Goal: Task Accomplishment & Management: Use online tool/utility

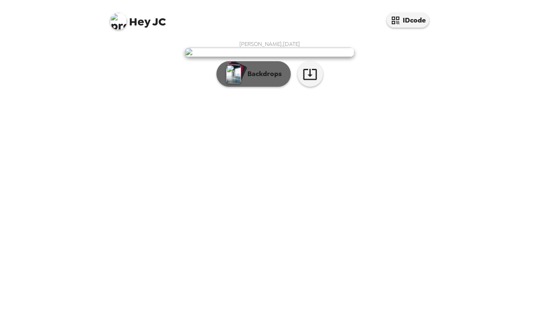
click at [260, 79] on p "Backdrops" at bounding box center [262, 74] width 39 height 10
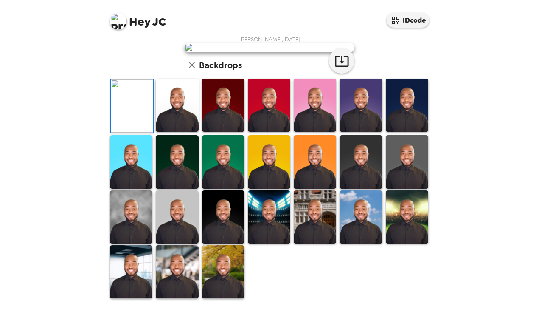
scroll to position [170, 0]
click at [270, 243] on img at bounding box center [269, 216] width 42 height 53
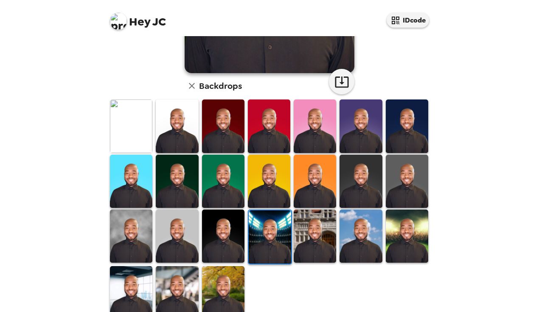
scroll to position [203, 0]
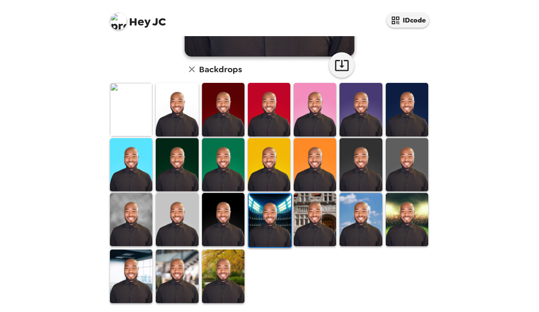
click at [182, 262] on img at bounding box center [177, 275] width 42 height 53
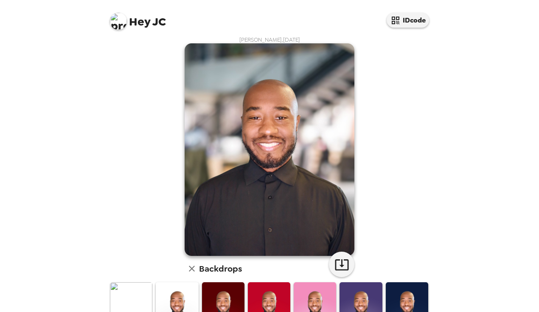
scroll to position [0, 0]
